Goal: Information Seeking & Learning: Learn about a topic

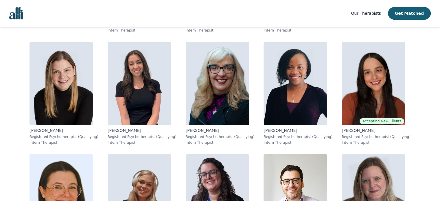
scroll to position [2808, 0]
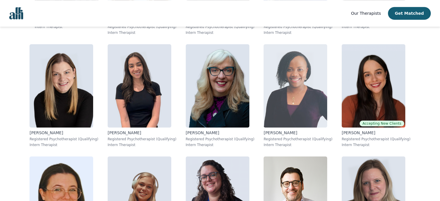
click at [276, 98] on img at bounding box center [296, 85] width 64 height 83
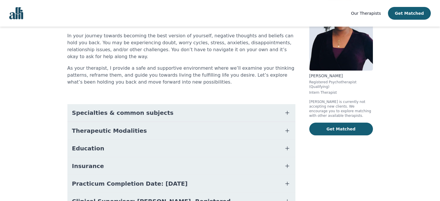
scroll to position [83, 0]
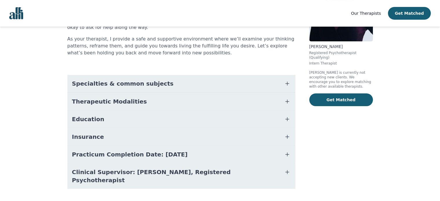
click at [284, 151] on icon "button" at bounding box center [287, 154] width 7 height 7
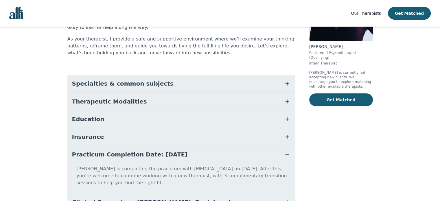
click at [287, 133] on icon "button" at bounding box center [287, 136] width 7 height 7
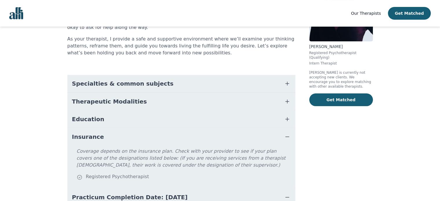
click at [288, 116] on icon "button" at bounding box center [287, 119] width 7 height 7
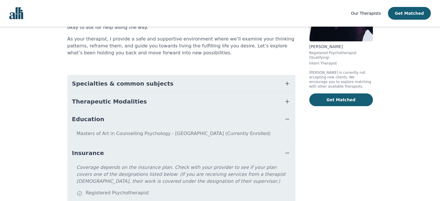
click at [288, 116] on icon "button" at bounding box center [287, 119] width 7 height 7
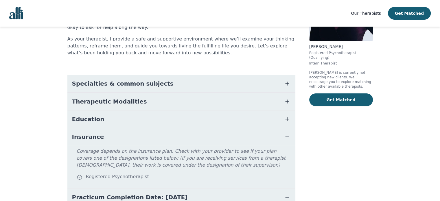
click at [287, 98] on icon "button" at bounding box center [287, 101] width 7 height 7
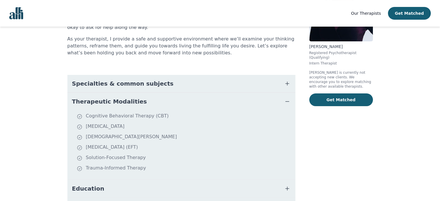
click at [287, 98] on icon "button" at bounding box center [287, 101] width 7 height 7
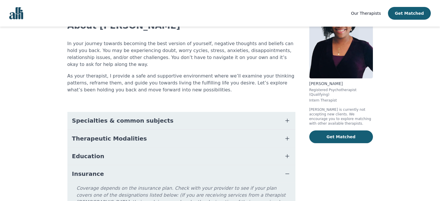
scroll to position [42, 0]
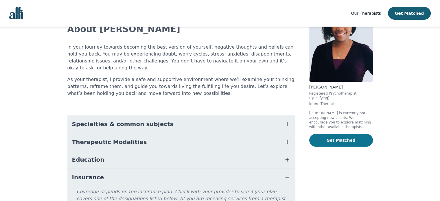
click at [332, 138] on button "Get Matched" at bounding box center [342, 140] width 64 height 13
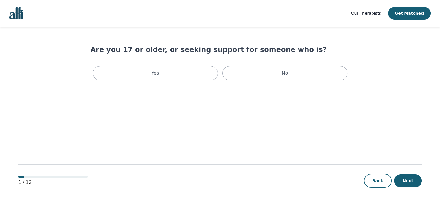
scroll to position [1, 0]
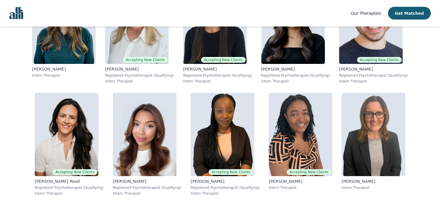
scroll to position [3573, 0]
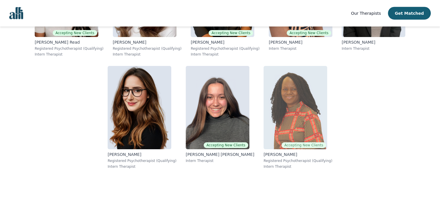
click at [303, 112] on img at bounding box center [296, 107] width 64 height 83
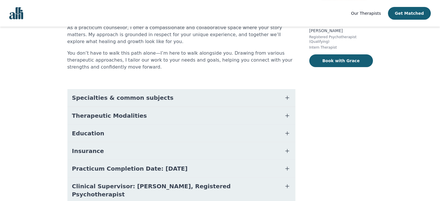
scroll to position [99, 0]
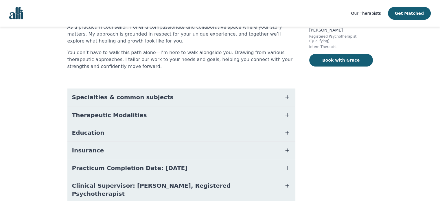
click at [233, 135] on button "Education" at bounding box center [181, 132] width 228 height 17
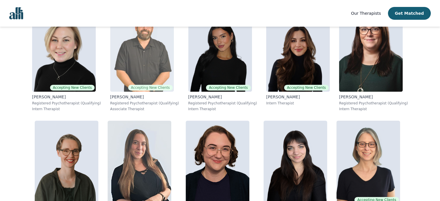
click at [138, 70] on img at bounding box center [142, 49] width 64 height 83
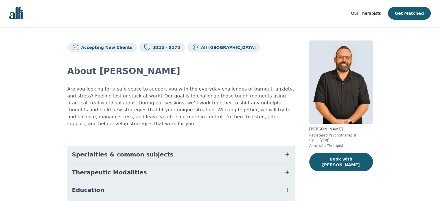
scroll to position [36, 0]
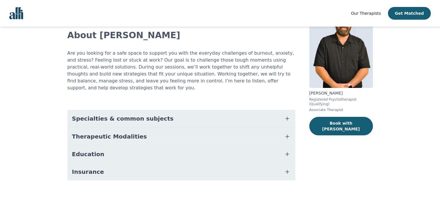
click at [151, 151] on button "Education" at bounding box center [181, 154] width 228 height 17
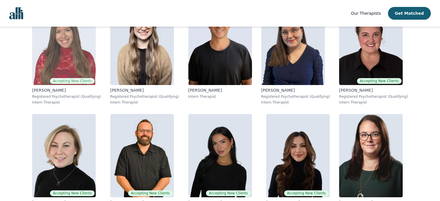
scroll to position [224, 0]
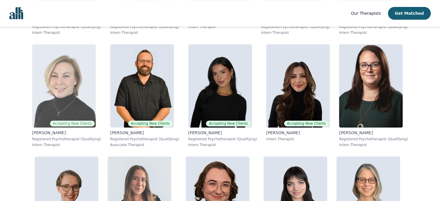
click at [65, 98] on img at bounding box center [64, 85] width 64 height 83
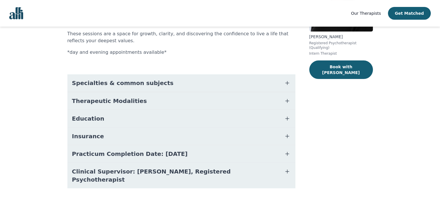
scroll to position [93, 0]
click at [166, 116] on button "Education" at bounding box center [181, 118] width 228 height 17
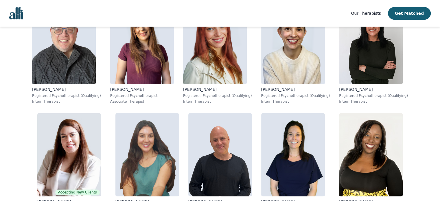
scroll to position [690, 0]
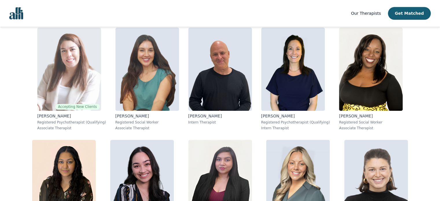
click at [83, 74] on img at bounding box center [69, 69] width 64 height 83
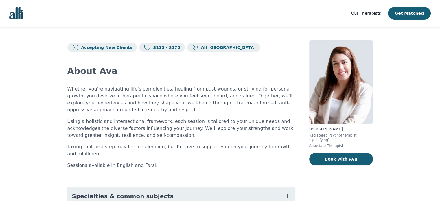
scroll to position [85, 0]
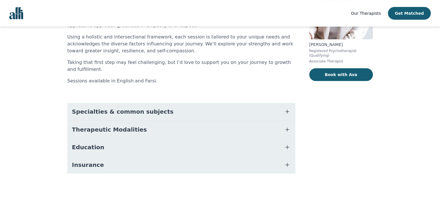
click at [126, 149] on button "Education" at bounding box center [181, 147] width 228 height 17
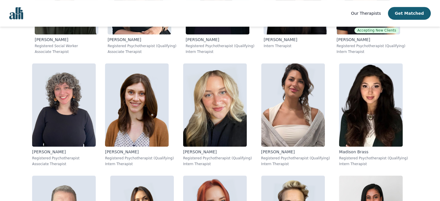
scroll to position [430, 0]
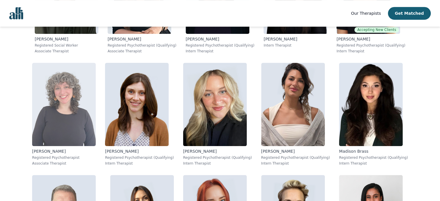
click at [68, 99] on img at bounding box center [64, 104] width 64 height 83
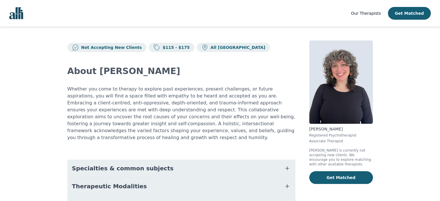
scroll to position [50, 0]
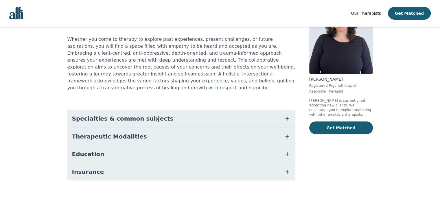
click at [111, 150] on button "Education" at bounding box center [181, 154] width 228 height 17
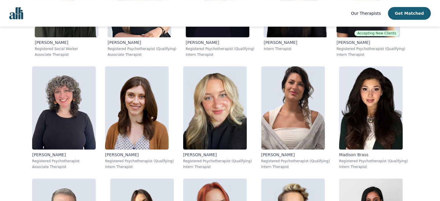
scroll to position [426, 0]
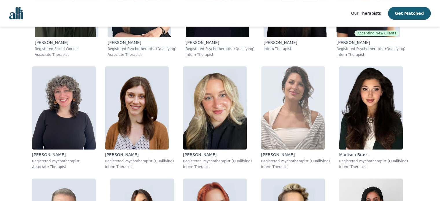
click at [301, 102] on img at bounding box center [293, 107] width 64 height 83
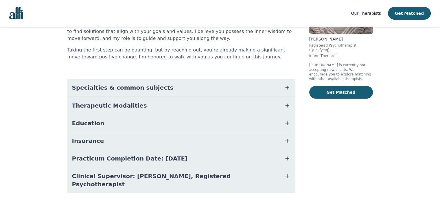
scroll to position [101, 0]
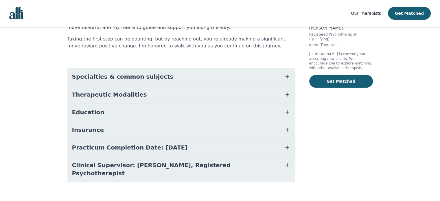
click at [154, 113] on button "Education" at bounding box center [181, 112] width 228 height 17
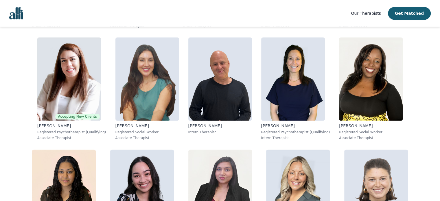
scroll to position [680, 0]
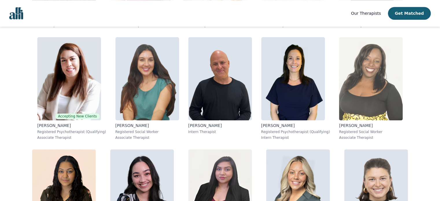
click at [374, 76] on img at bounding box center [371, 78] width 64 height 83
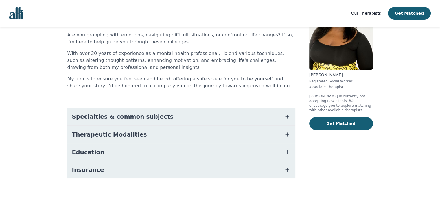
scroll to position [59, 0]
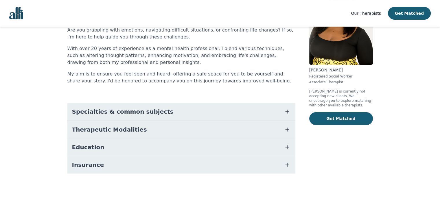
click at [190, 128] on button "Therapeutic Modalities" at bounding box center [181, 129] width 228 height 17
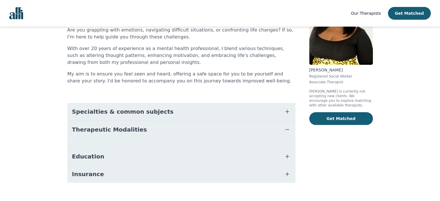
click at [155, 156] on button "Education" at bounding box center [181, 156] width 228 height 17
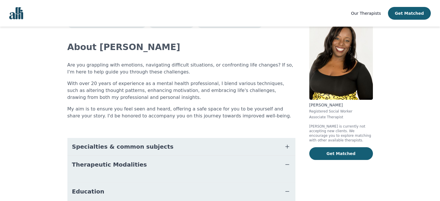
scroll to position [23, 0]
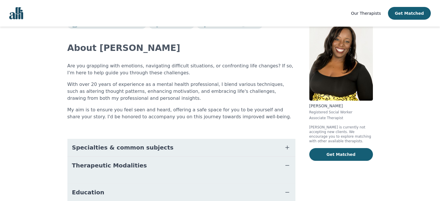
scroll to position [85, 0]
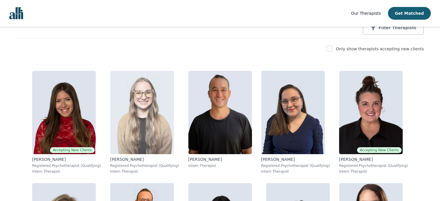
click at [158, 105] on img at bounding box center [142, 112] width 64 height 83
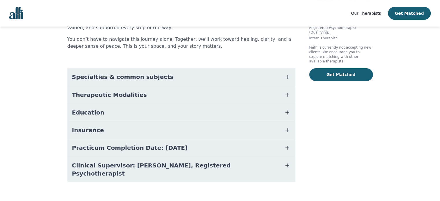
scroll to position [108, 0]
click at [113, 116] on button "Education" at bounding box center [181, 112] width 228 height 17
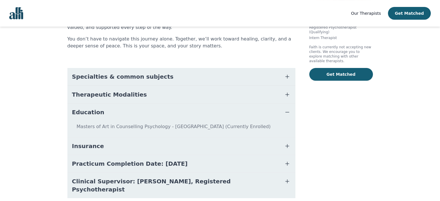
click at [101, 145] on button "Insurance" at bounding box center [181, 146] width 228 height 17
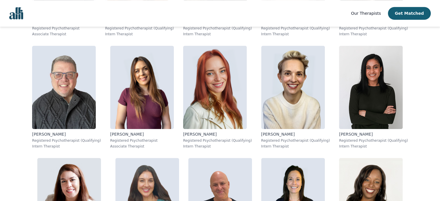
scroll to position [559, 0]
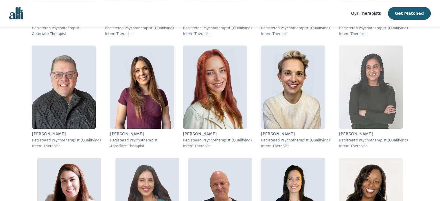
click at [360, 99] on img at bounding box center [371, 86] width 64 height 83
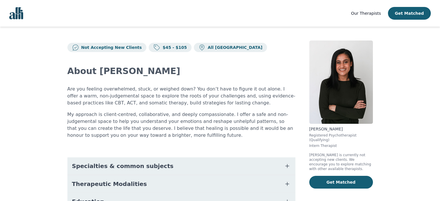
scroll to position [63, 0]
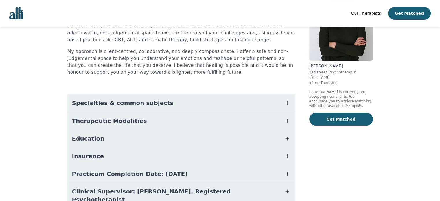
click at [140, 158] on button "Insurance" at bounding box center [181, 156] width 228 height 17
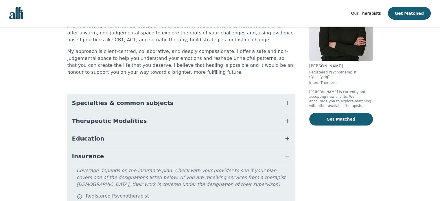
click at [129, 137] on button "Education" at bounding box center [181, 138] width 228 height 17
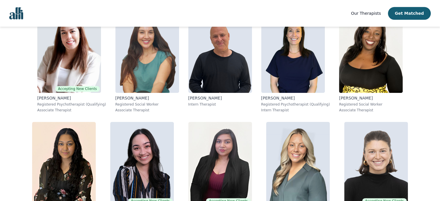
scroll to position [708, 0]
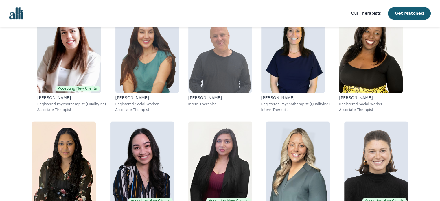
click at [218, 68] on img at bounding box center [221, 50] width 64 height 83
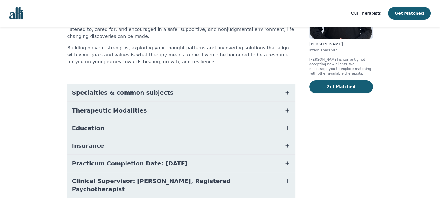
scroll to position [101, 0]
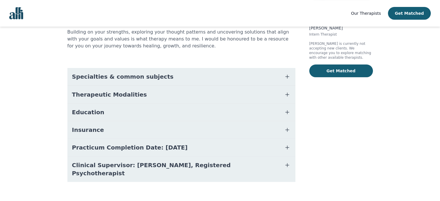
click at [119, 112] on button "Education" at bounding box center [181, 112] width 228 height 17
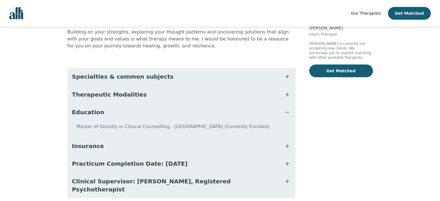
click at [96, 147] on span "Insurance" at bounding box center [88, 146] width 32 height 8
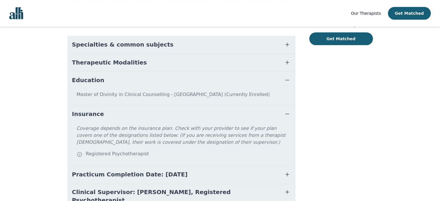
scroll to position [133, 0]
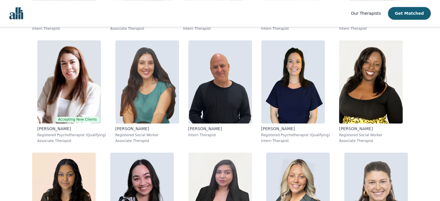
scroll to position [678, 0]
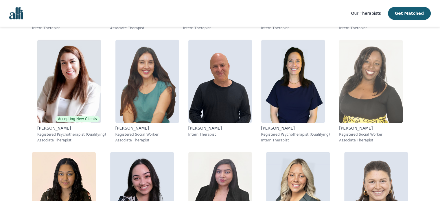
click at [365, 81] on img at bounding box center [371, 81] width 64 height 83
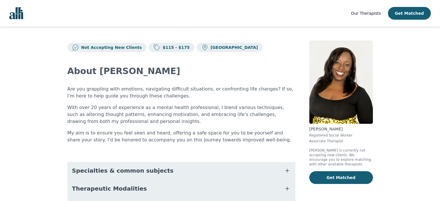
scroll to position [59, 0]
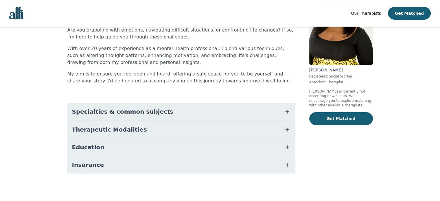
click at [162, 167] on button "Insurance" at bounding box center [181, 164] width 228 height 17
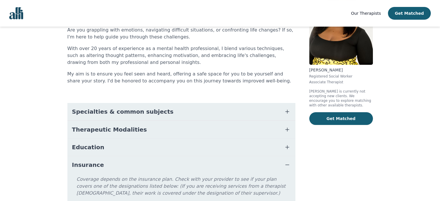
scroll to position [102, 0]
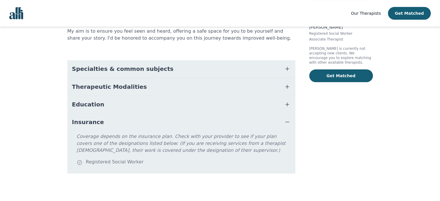
click at [118, 102] on button "Education" at bounding box center [181, 104] width 228 height 17
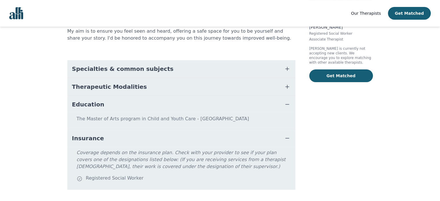
drag, startPoint x: 77, startPoint y: 120, endPoint x: 253, endPoint y: 118, distance: 176.4
click at [253, 118] on p "The Master of Arts program in Child and Youth Care - [GEOGRAPHIC_DATA]" at bounding box center [182, 122] width 224 height 12
copy p "The Master of Arts program in Child and Youth Care - [GEOGRAPHIC_DATA]"
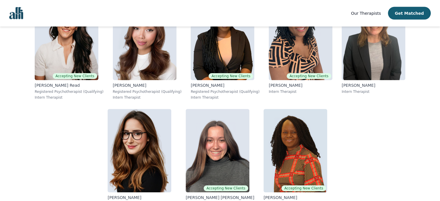
scroll to position [3528, 0]
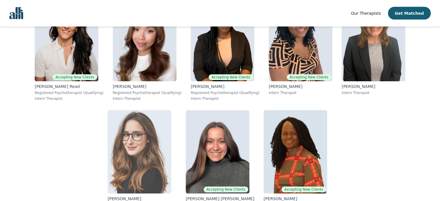
click at [131, 141] on img at bounding box center [140, 151] width 64 height 83
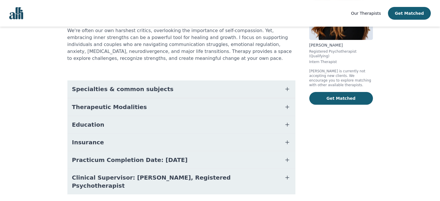
scroll to position [85, 0]
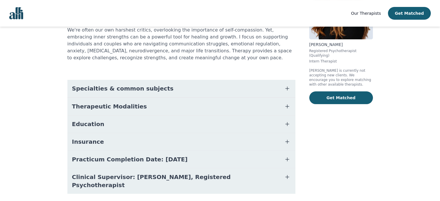
click at [124, 121] on button "Education" at bounding box center [181, 124] width 228 height 17
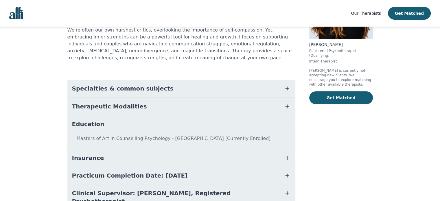
click at [101, 159] on button "Insurance" at bounding box center [181, 157] width 228 height 17
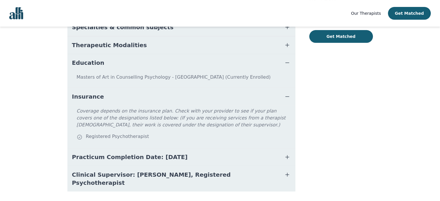
scroll to position [146, 0]
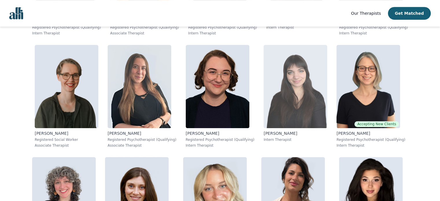
scroll to position [335, 0]
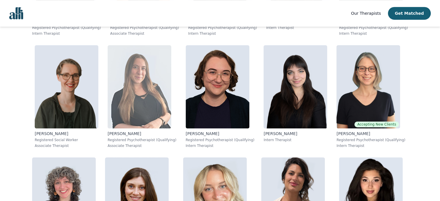
click at [154, 98] on img at bounding box center [140, 86] width 64 height 83
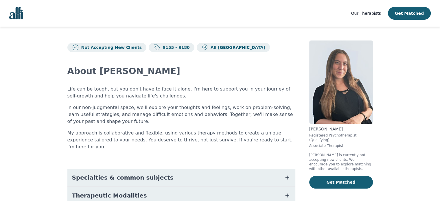
scroll to position [59, 0]
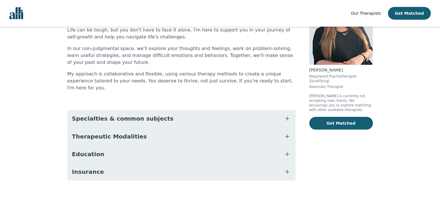
click at [127, 146] on button "Education" at bounding box center [181, 154] width 228 height 17
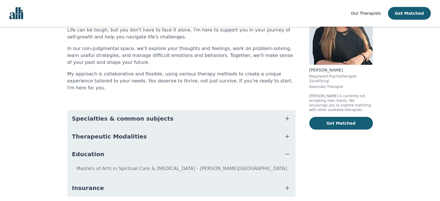
click at [109, 182] on button "Insurance" at bounding box center [181, 188] width 228 height 17
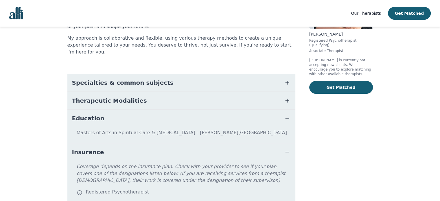
scroll to position [95, 0]
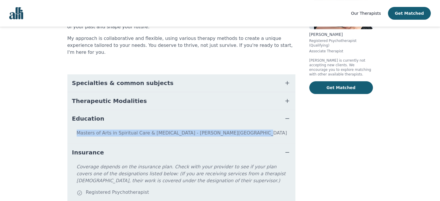
drag, startPoint x: 78, startPoint y: 128, endPoint x: 233, endPoint y: 122, distance: 155.3
click at [233, 130] on p "Masters of Arts in Spiritual Care & [MEDICAL_DATA] - [PERSON_NAME][GEOGRAPHIC_D…" at bounding box center [182, 136] width 224 height 12
copy p "Masters of Arts in Spiritual Care & [MEDICAL_DATA] - [PERSON_NAME][GEOGRAPHIC_D…"
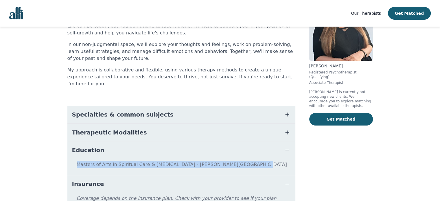
scroll to position [90, 0]
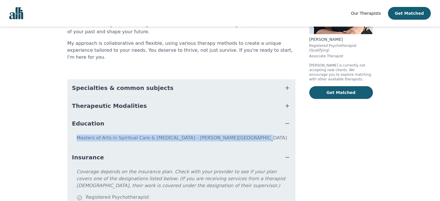
click at [225, 140] on dd "Masters of Arts in Spiritual Care & [MEDICAL_DATA] - [PERSON_NAME][GEOGRAPHIC_D…" at bounding box center [181, 140] width 228 height 16
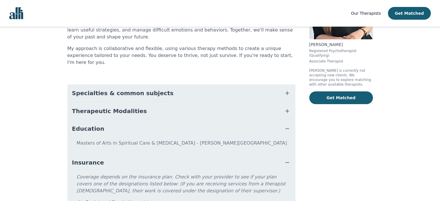
scroll to position [85, 0]
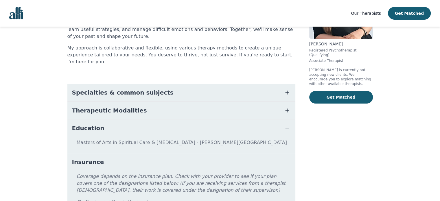
scroll to position [118, 0]
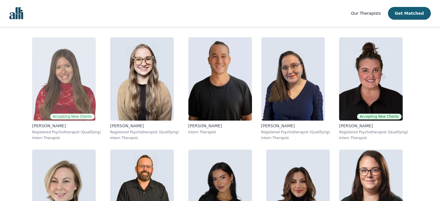
click at [66, 107] on img at bounding box center [64, 78] width 64 height 83
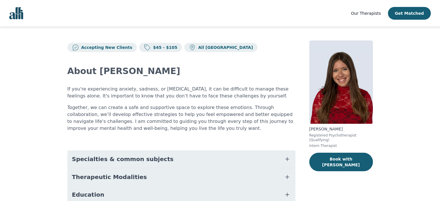
scroll to position [83, 0]
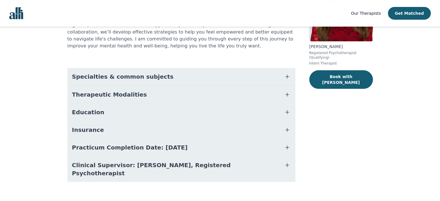
click at [102, 113] on button "Education" at bounding box center [181, 112] width 228 height 17
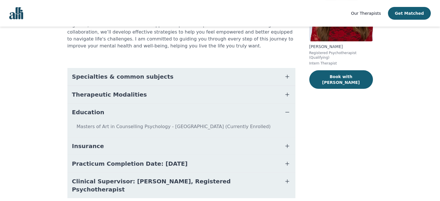
scroll to position [99, 0]
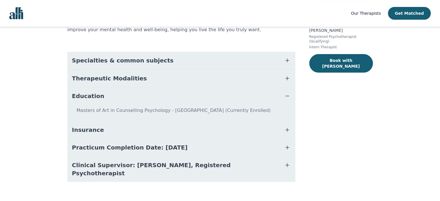
click at [100, 134] on button "Insurance" at bounding box center [181, 129] width 228 height 17
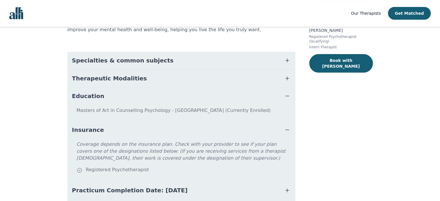
scroll to position [118, 0]
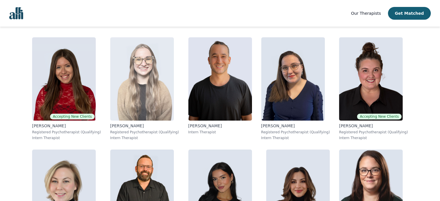
click at [138, 79] on img at bounding box center [142, 78] width 64 height 83
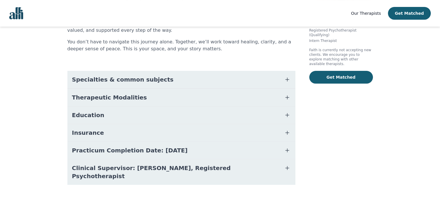
scroll to position [105, 0]
click at [131, 114] on button "Education" at bounding box center [181, 114] width 228 height 17
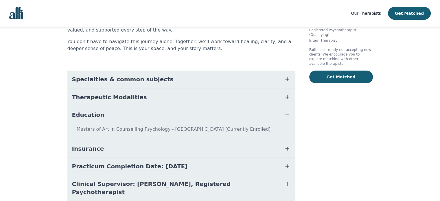
click at [115, 152] on button "Insurance" at bounding box center [181, 148] width 228 height 17
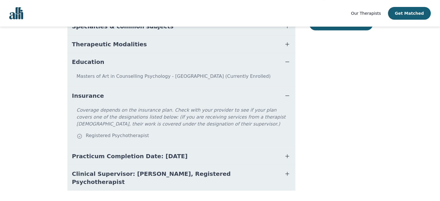
scroll to position [159, 0]
click at [114, 173] on span "Clinical Supervisor: [PERSON_NAME], Registered Psychotherapist" at bounding box center [174, 178] width 205 height 16
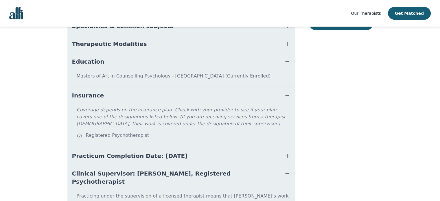
scroll to position [197, 0]
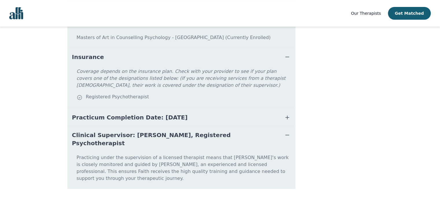
scroll to position [118, 0]
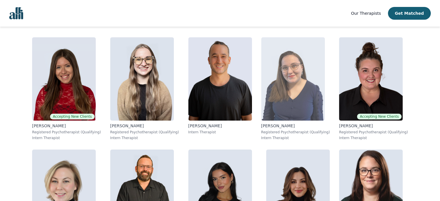
click at [272, 99] on img at bounding box center [293, 78] width 64 height 83
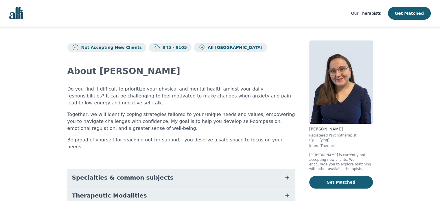
scroll to position [94, 0]
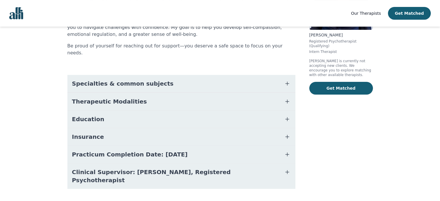
click at [213, 113] on button "Education" at bounding box center [181, 119] width 228 height 17
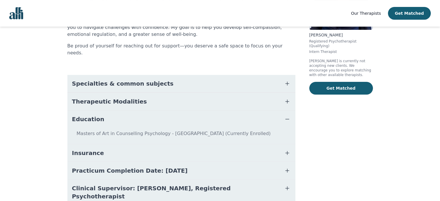
click at [189, 186] on button "Clinical Supervisor: [PERSON_NAME], Registered Psychotherapist" at bounding box center [181, 192] width 228 height 25
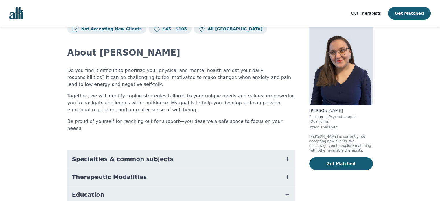
scroll to position [0, 0]
